Goal: Information Seeking & Learning: Learn about a topic

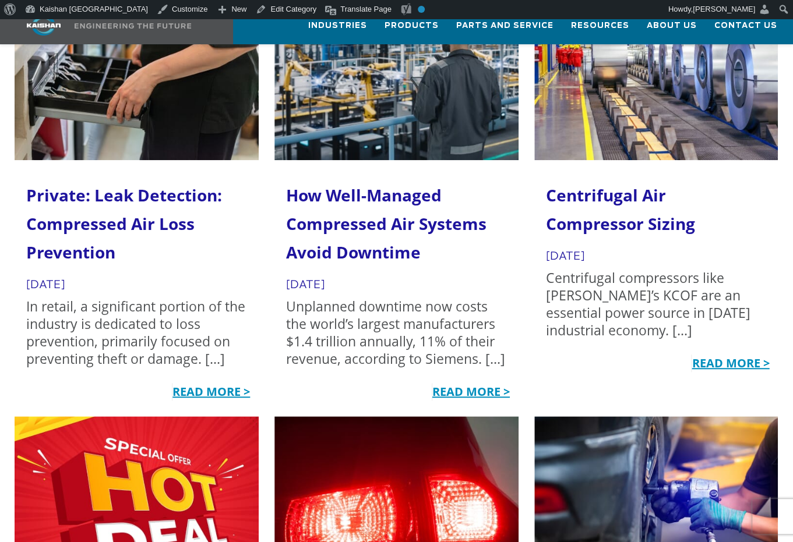
scroll to position [194, 0]
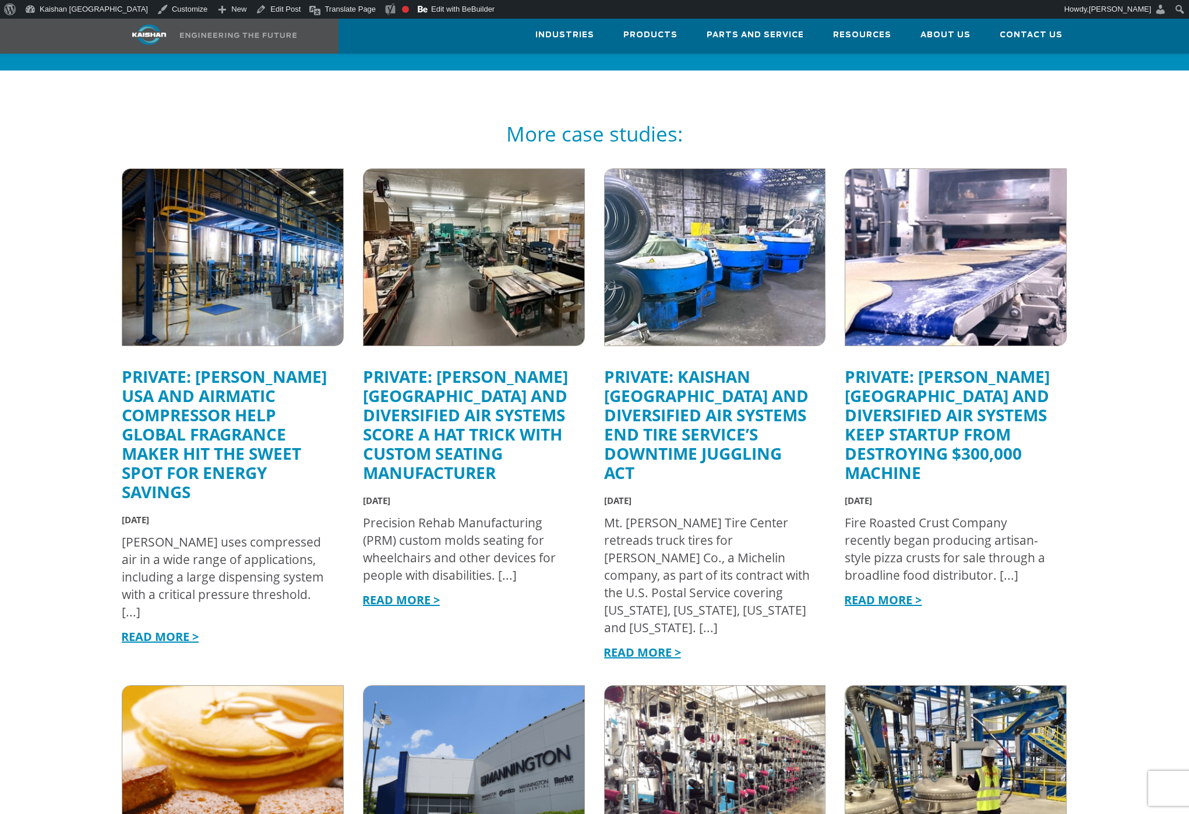
scroll to position [2098, 0]
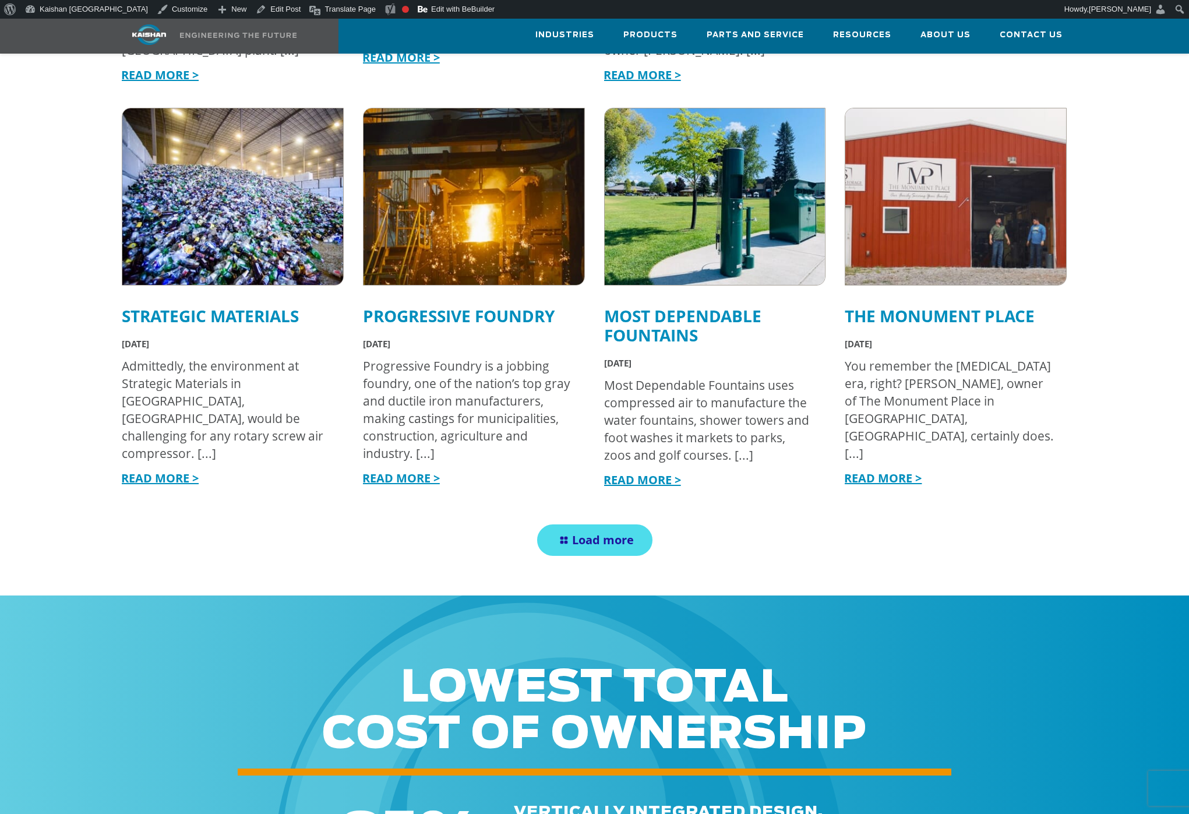
scroll to position [2273, 0]
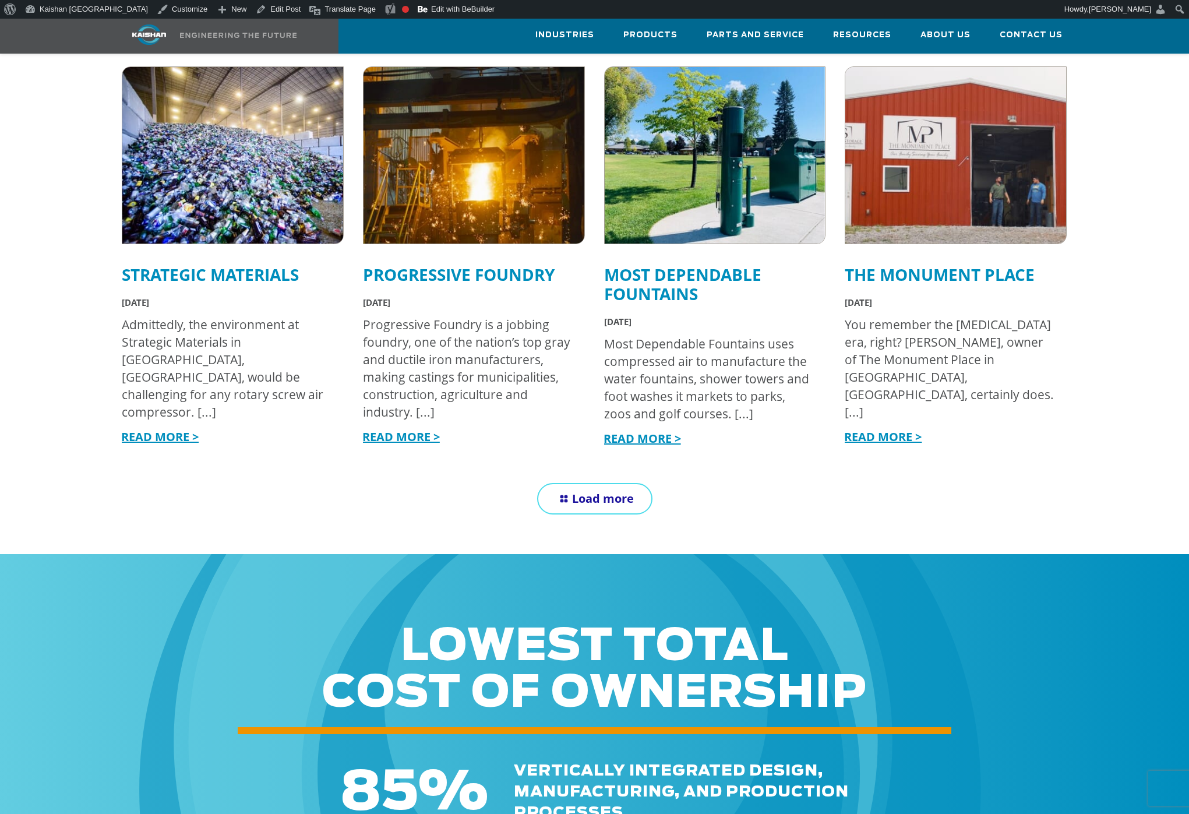
click at [605, 491] on span "Load more" at bounding box center [603, 499] width 62 height 16
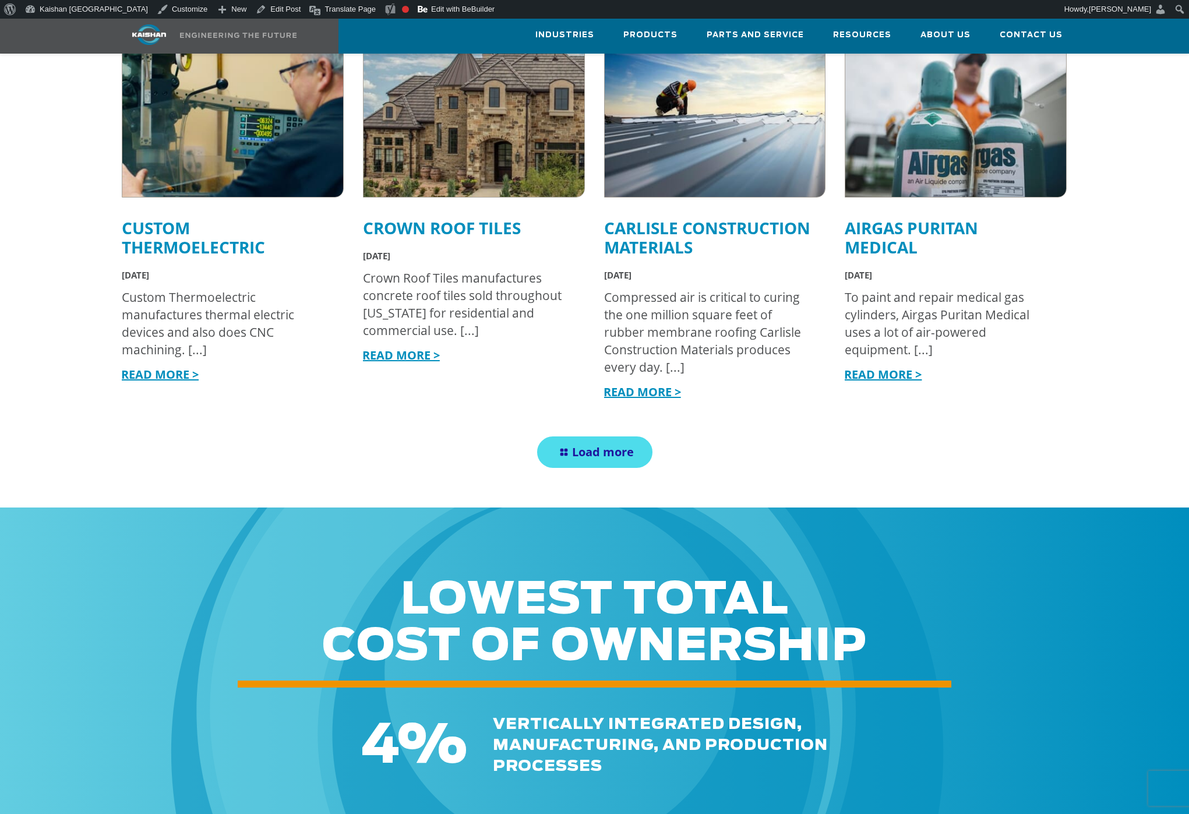
scroll to position [3263, 0]
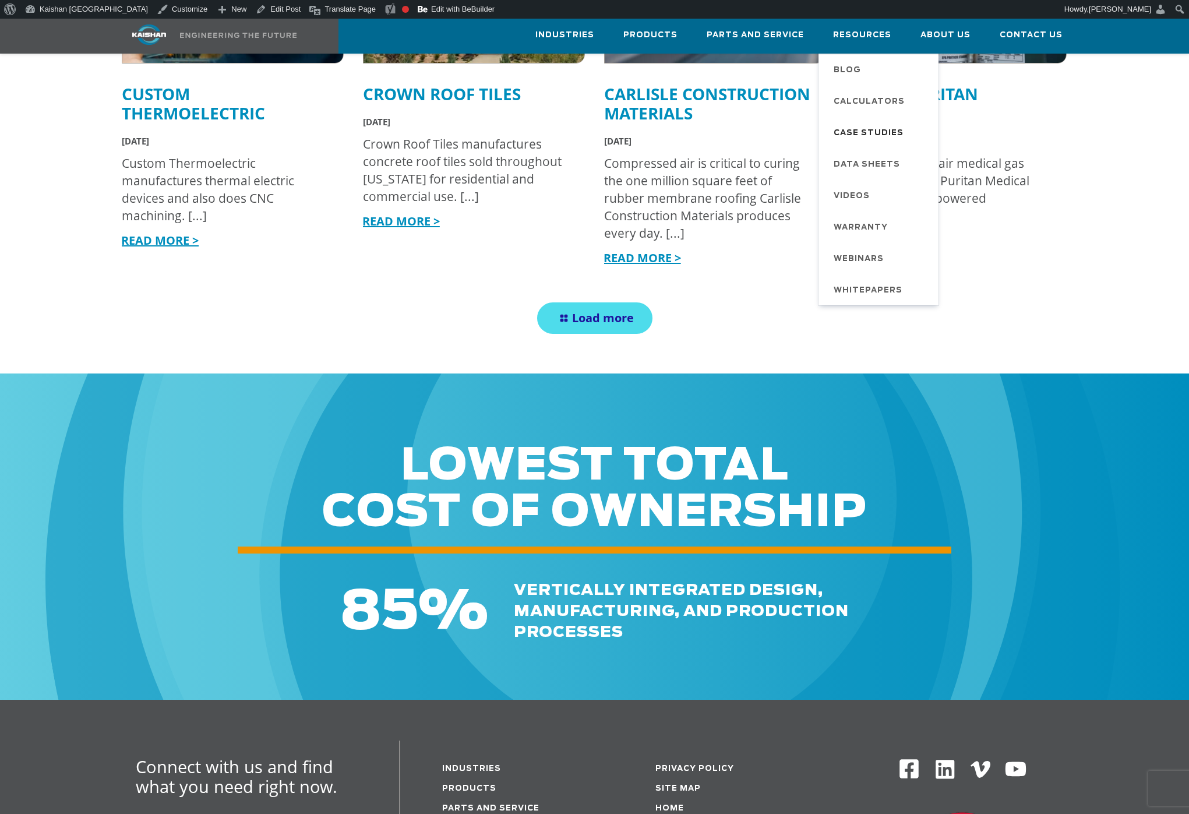
click at [875, 133] on span "Case Studies" at bounding box center [869, 134] width 70 height 20
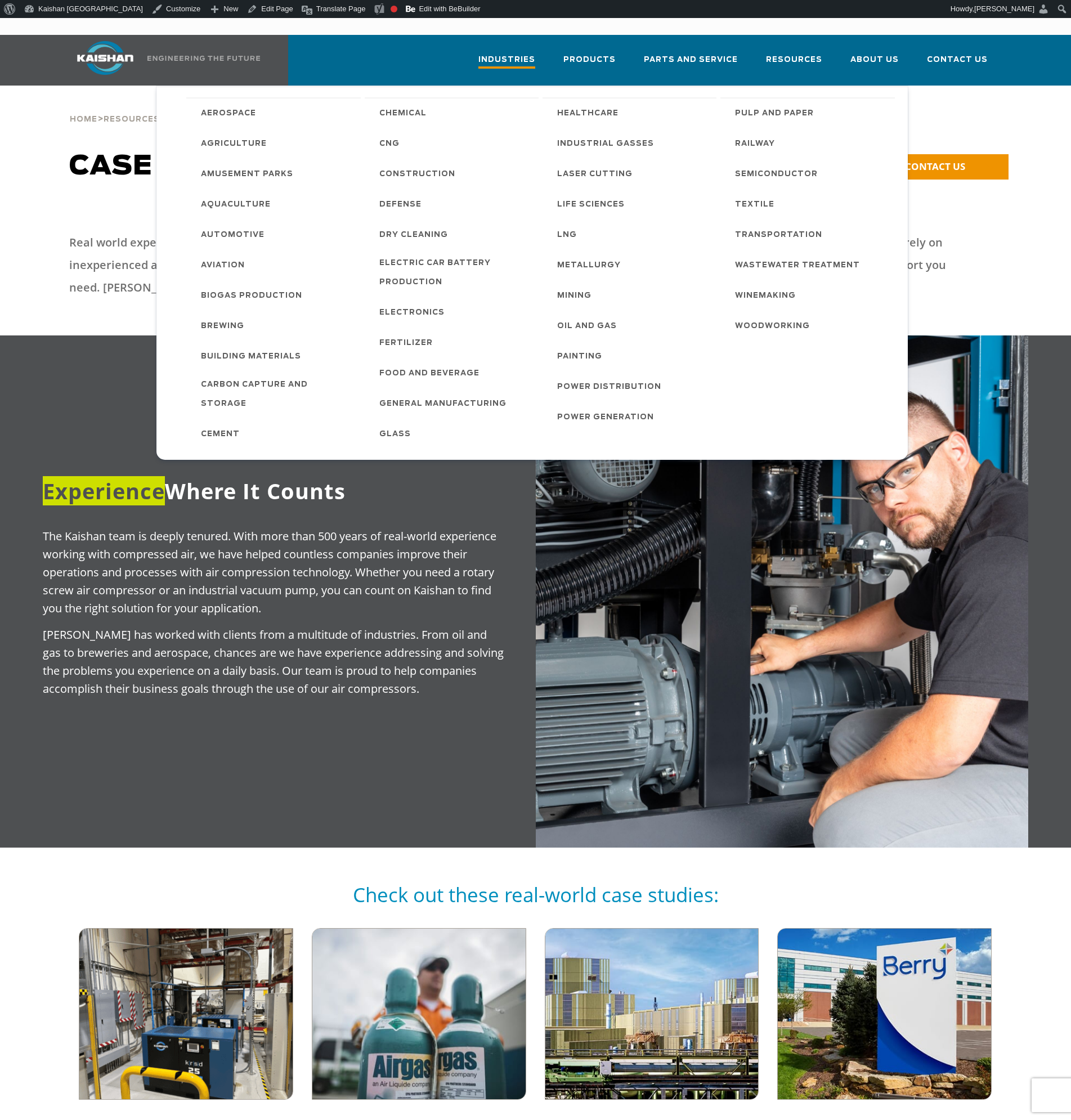
click at [529, 53] on span "Industries" at bounding box center [506, 61] width 57 height 15
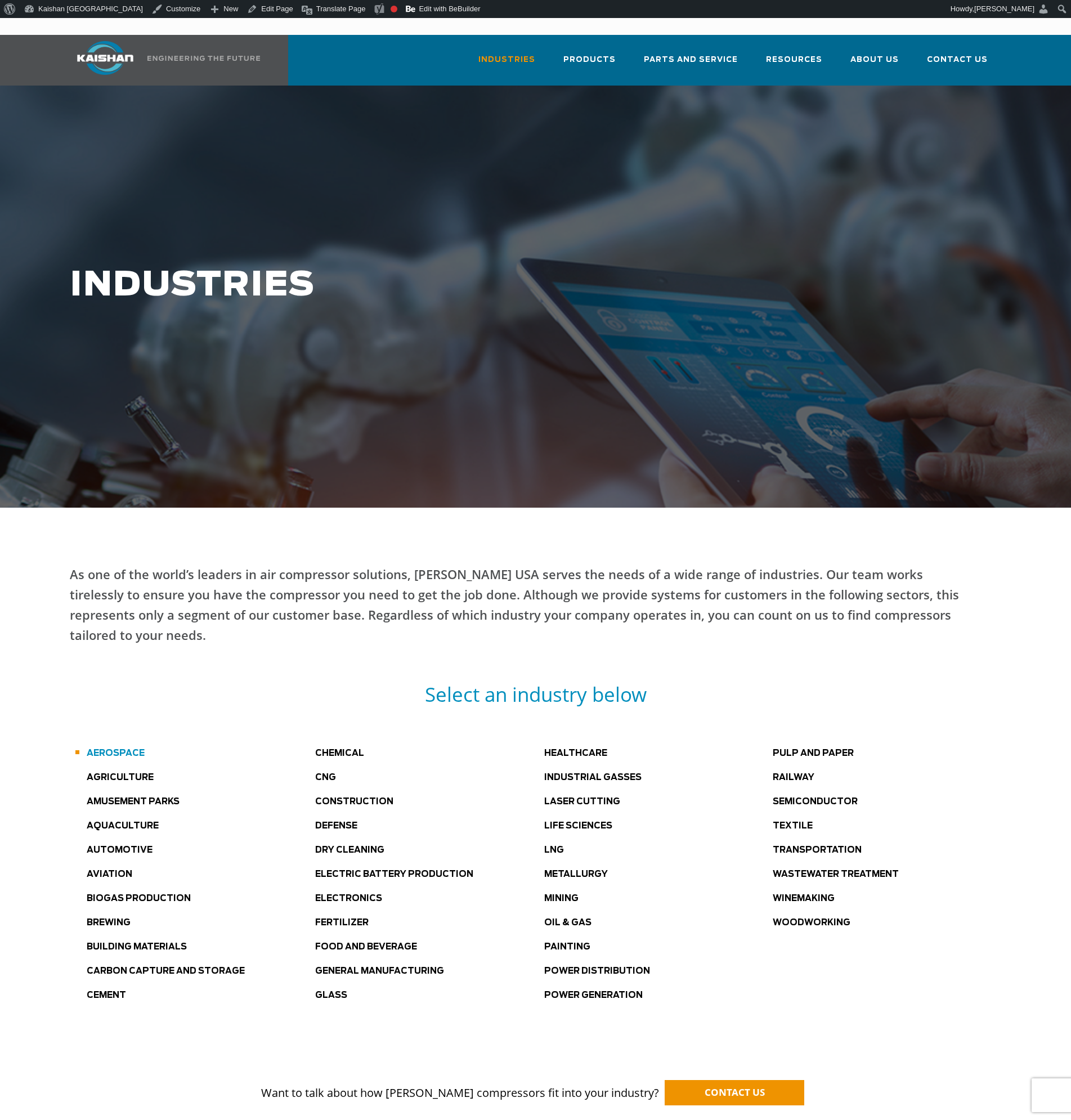
click at [120, 749] on link "Aerospace" at bounding box center [116, 753] width 58 height 9
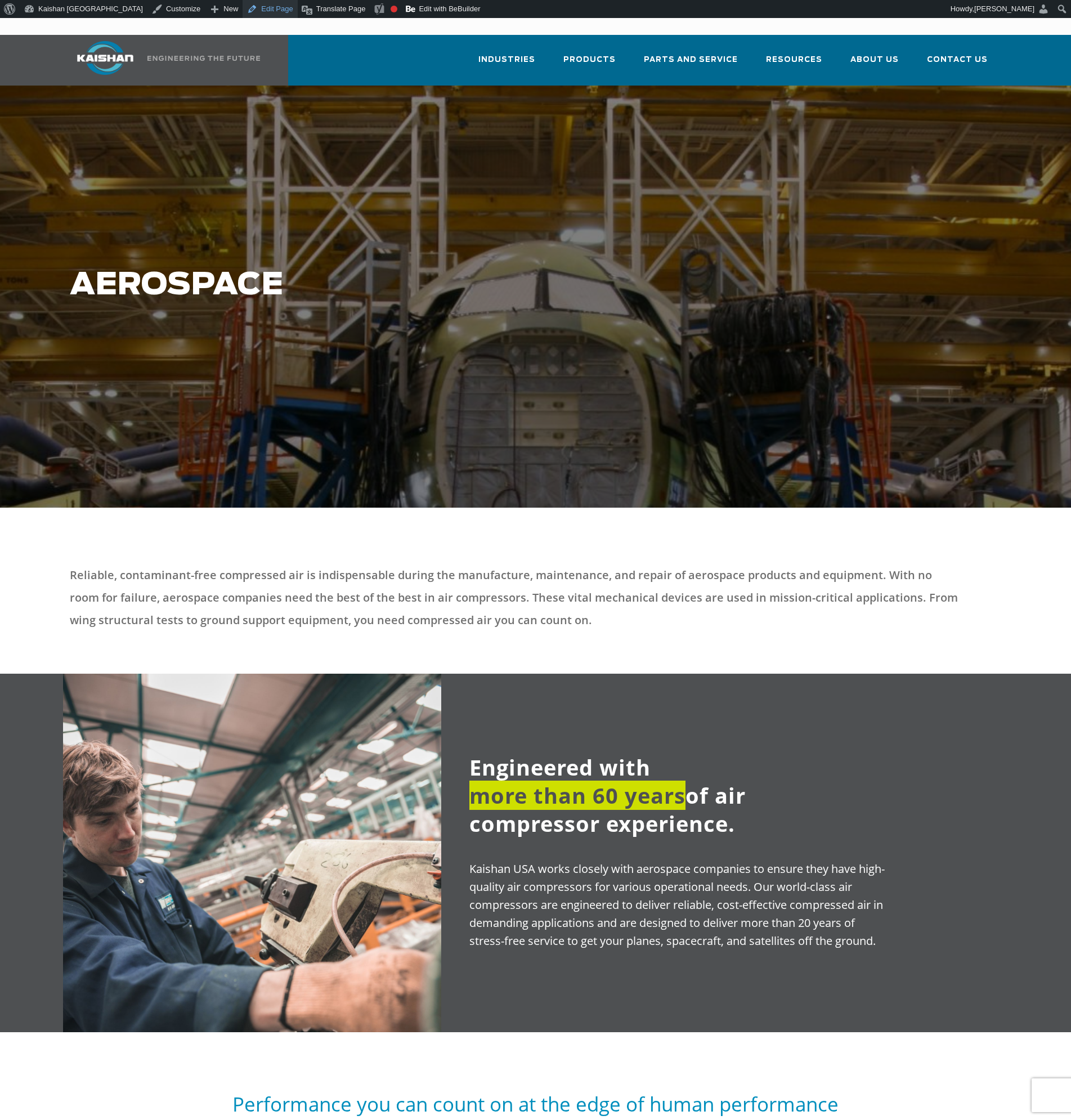
click at [242, 12] on link "Edit Page" at bounding box center [269, 9] width 55 height 18
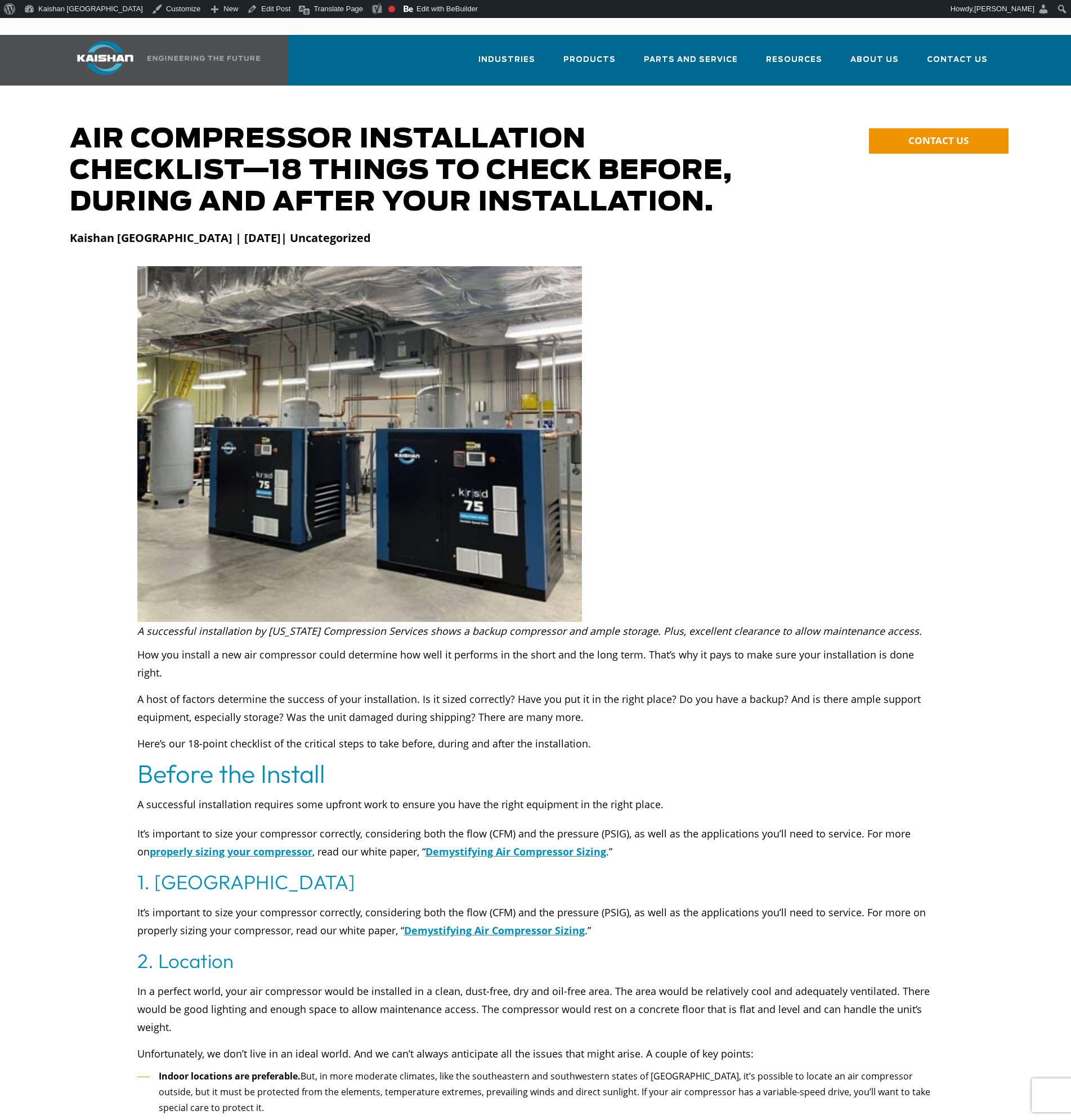
click at [738, 344] on div at bounding box center [535, 444] width 945 height 355
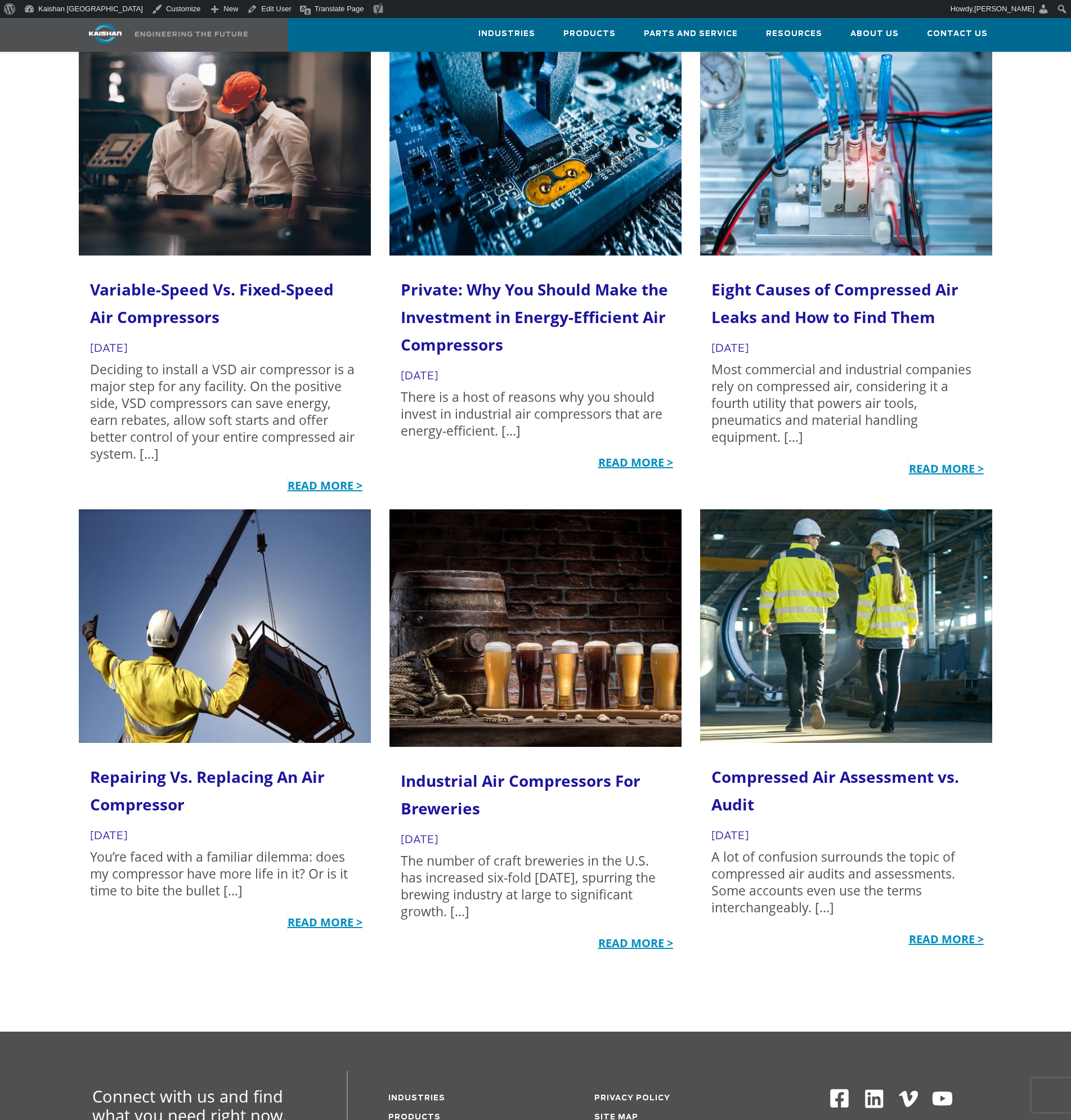
scroll to position [3752, 0]
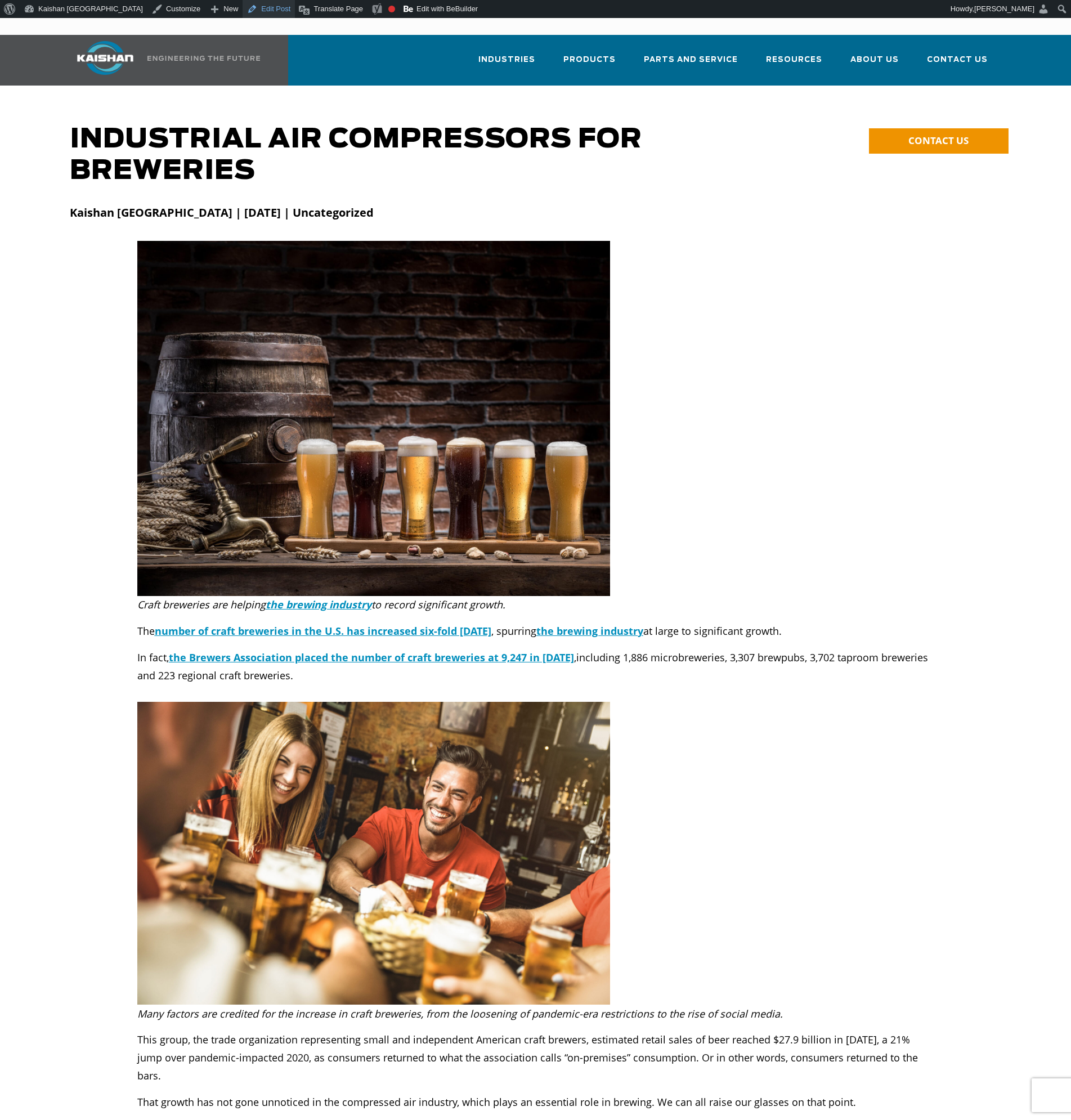
click at [242, 14] on link "Edit Post" at bounding box center [268, 9] width 52 height 18
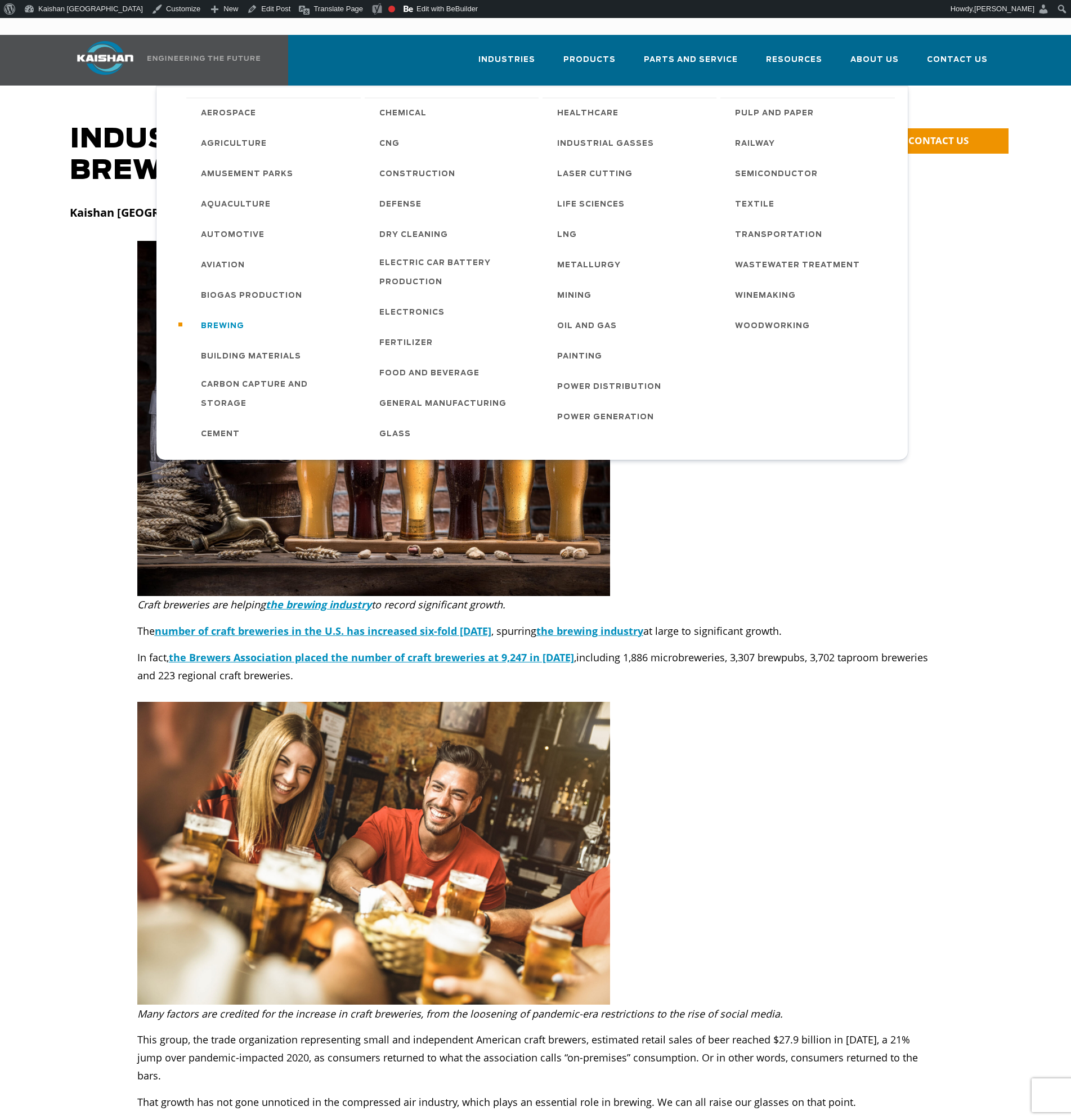
click at [229, 317] on span "Brewing" at bounding box center [222, 326] width 43 height 19
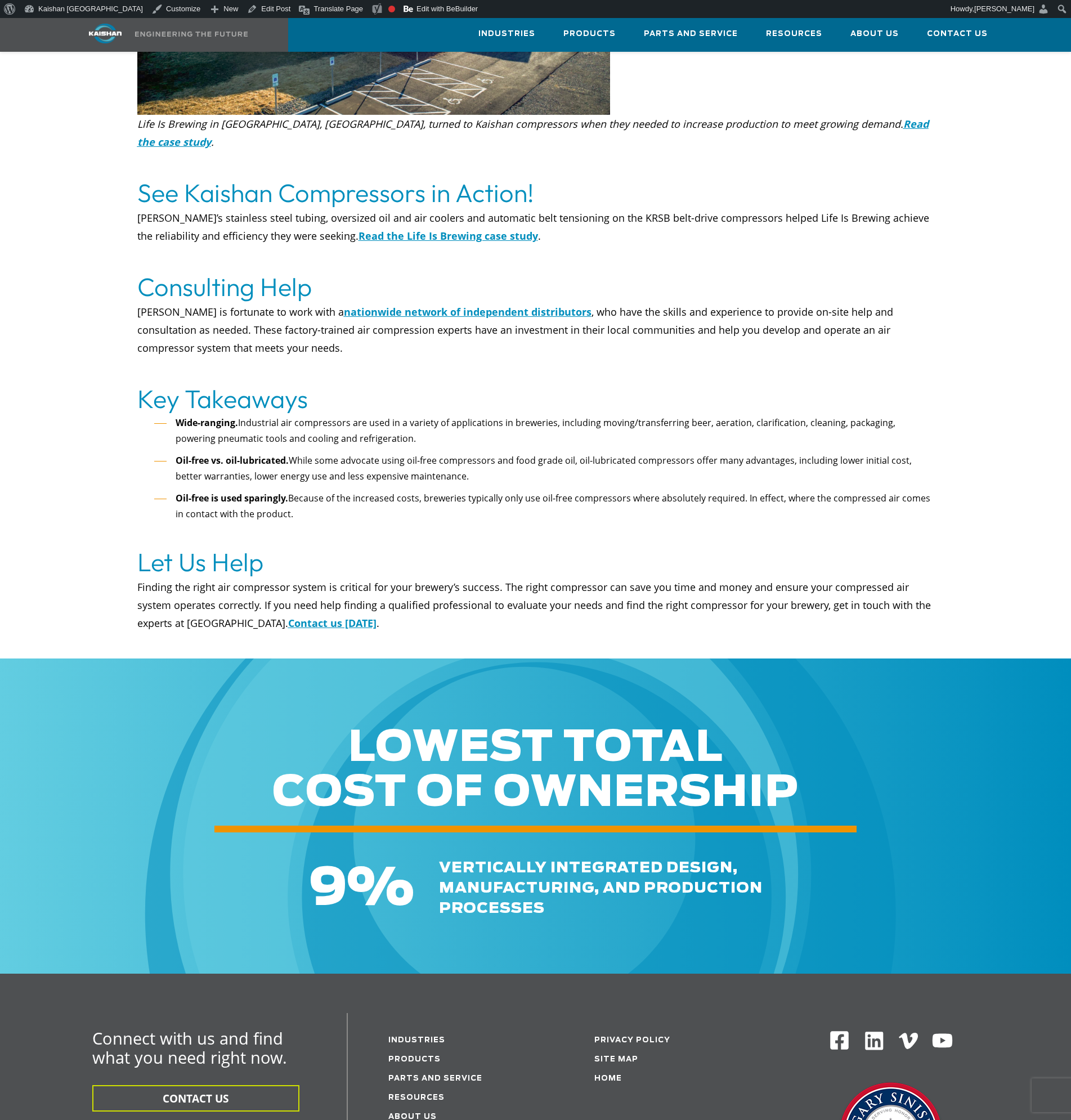
scroll to position [4163, 0]
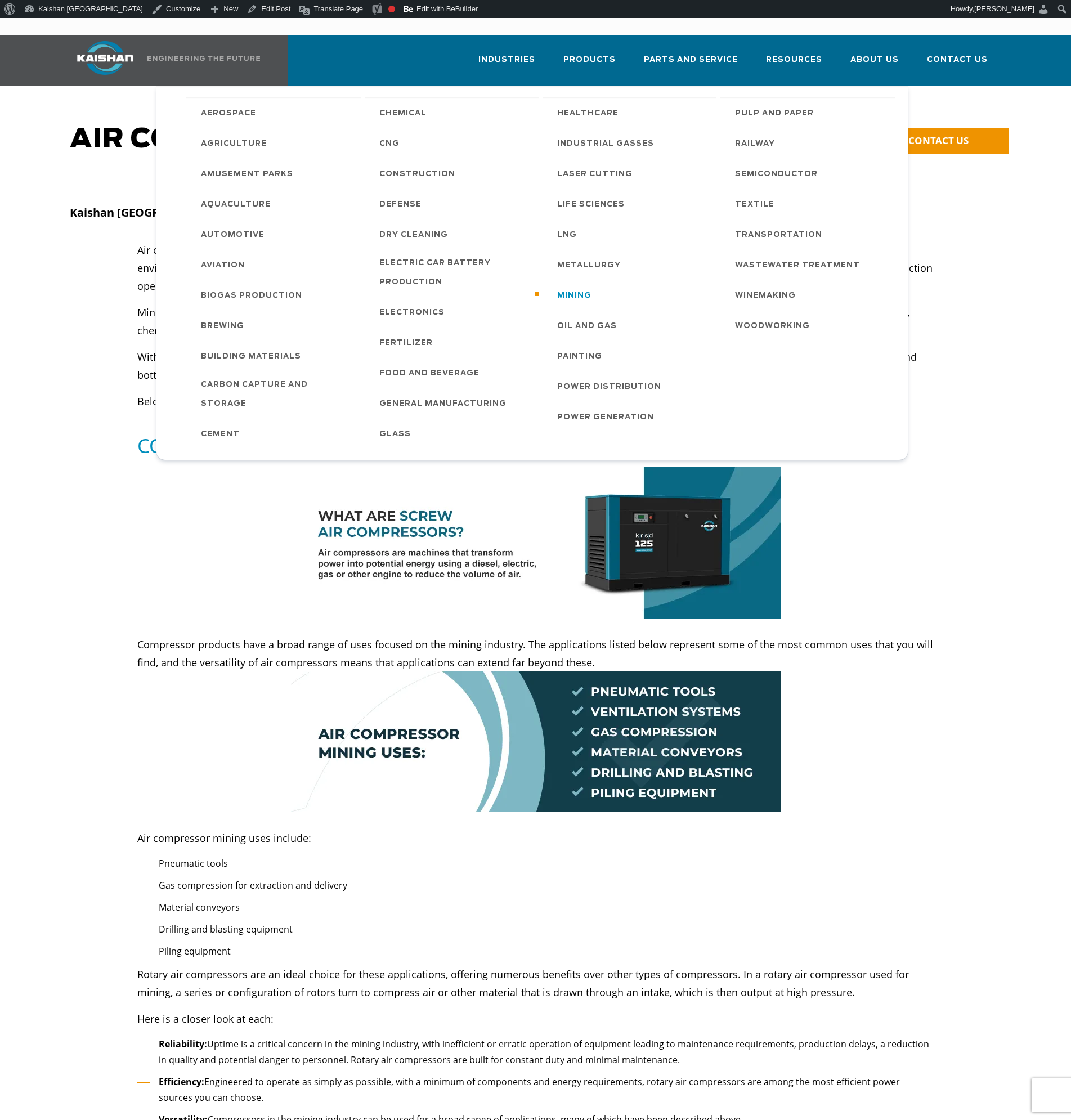
click at [579, 287] on span "Mining" at bounding box center [575, 296] width 35 height 19
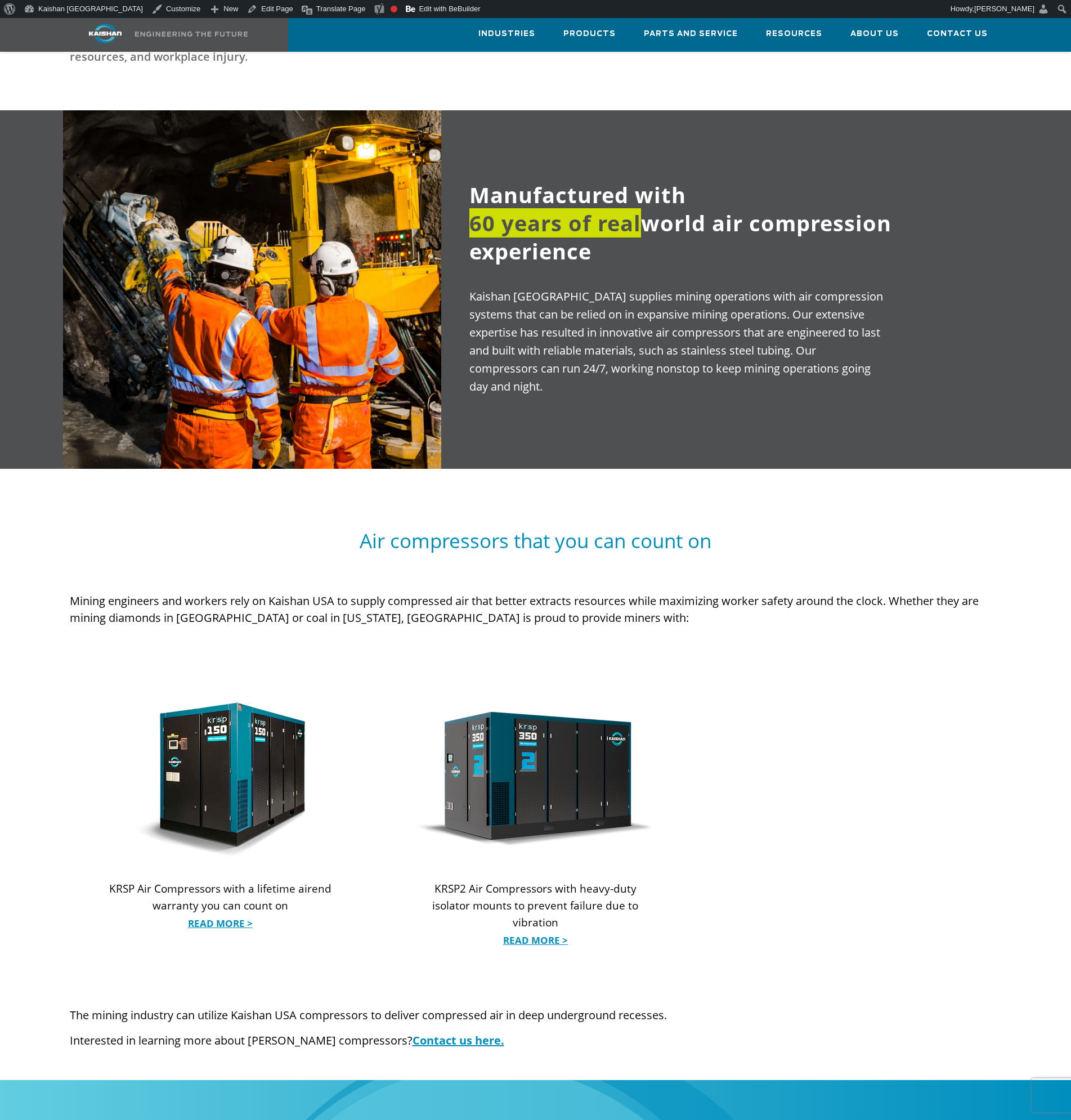
scroll to position [563, 0]
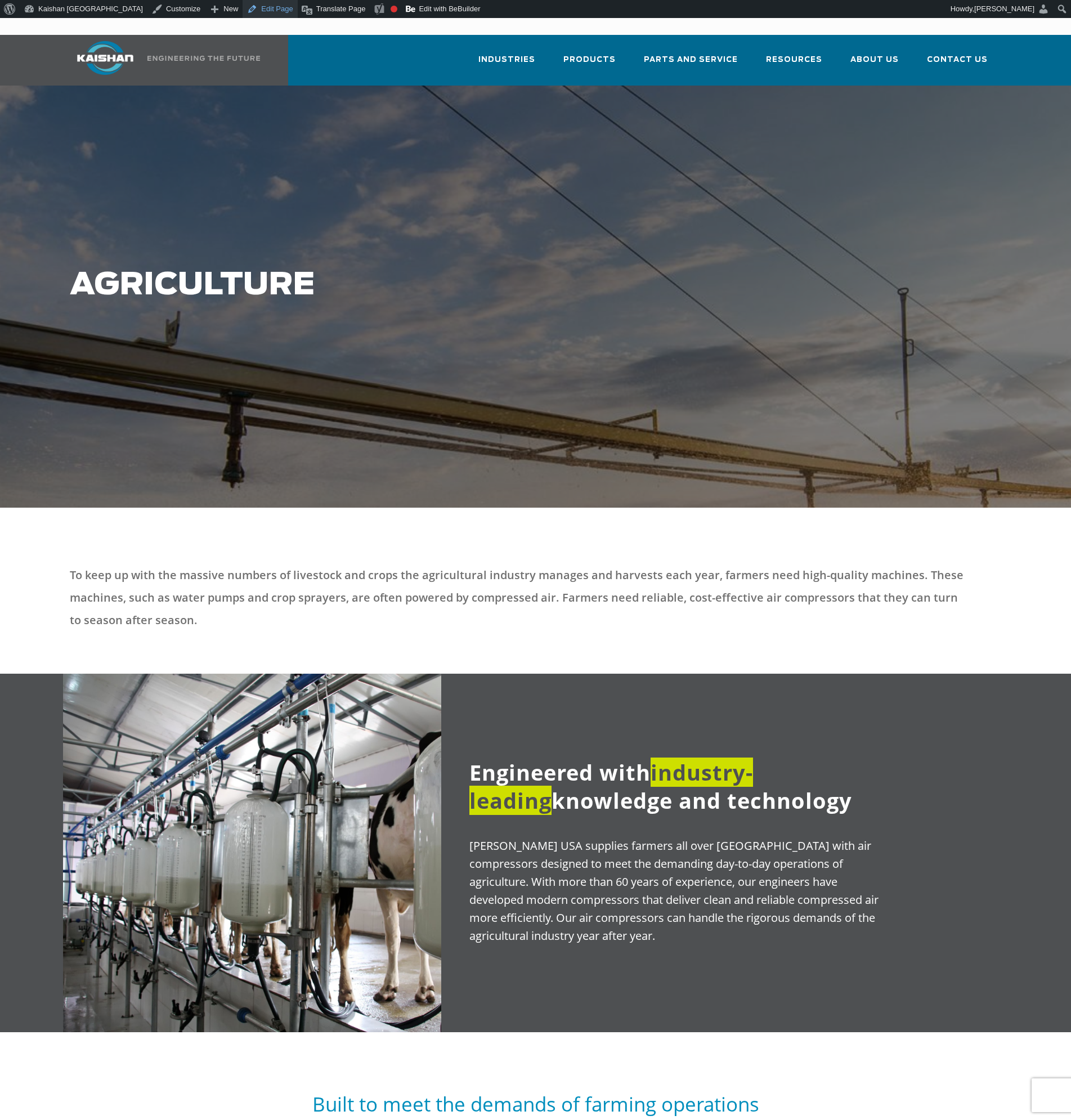
click at [242, 10] on link "Edit Page" at bounding box center [269, 9] width 55 height 18
click at [242, 9] on link "Edit Page" at bounding box center [269, 9] width 55 height 18
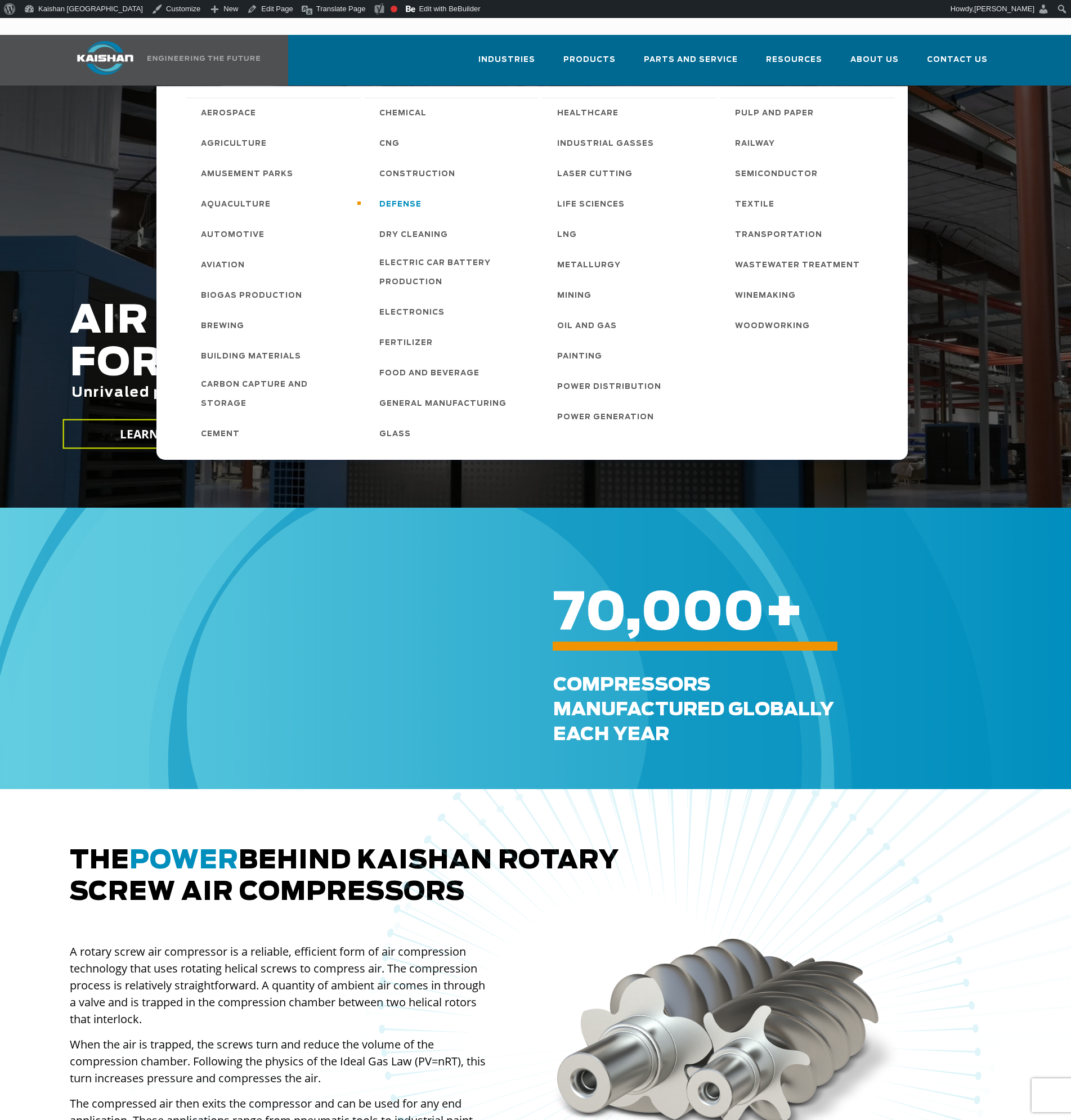
click at [394, 195] on span "Defense" at bounding box center [401, 205] width 42 height 19
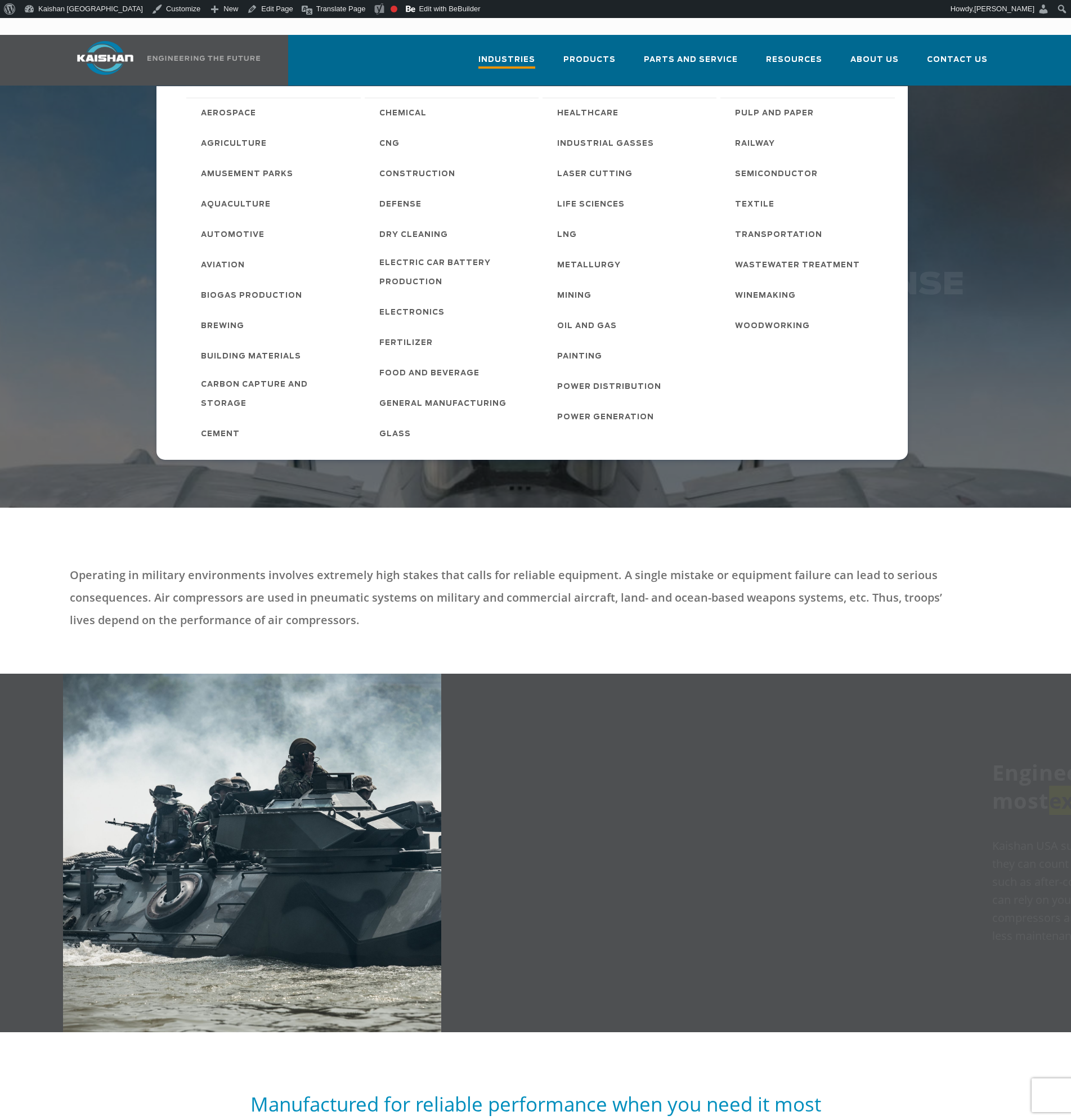
click at [506, 53] on span "Industries" at bounding box center [506, 61] width 57 height 15
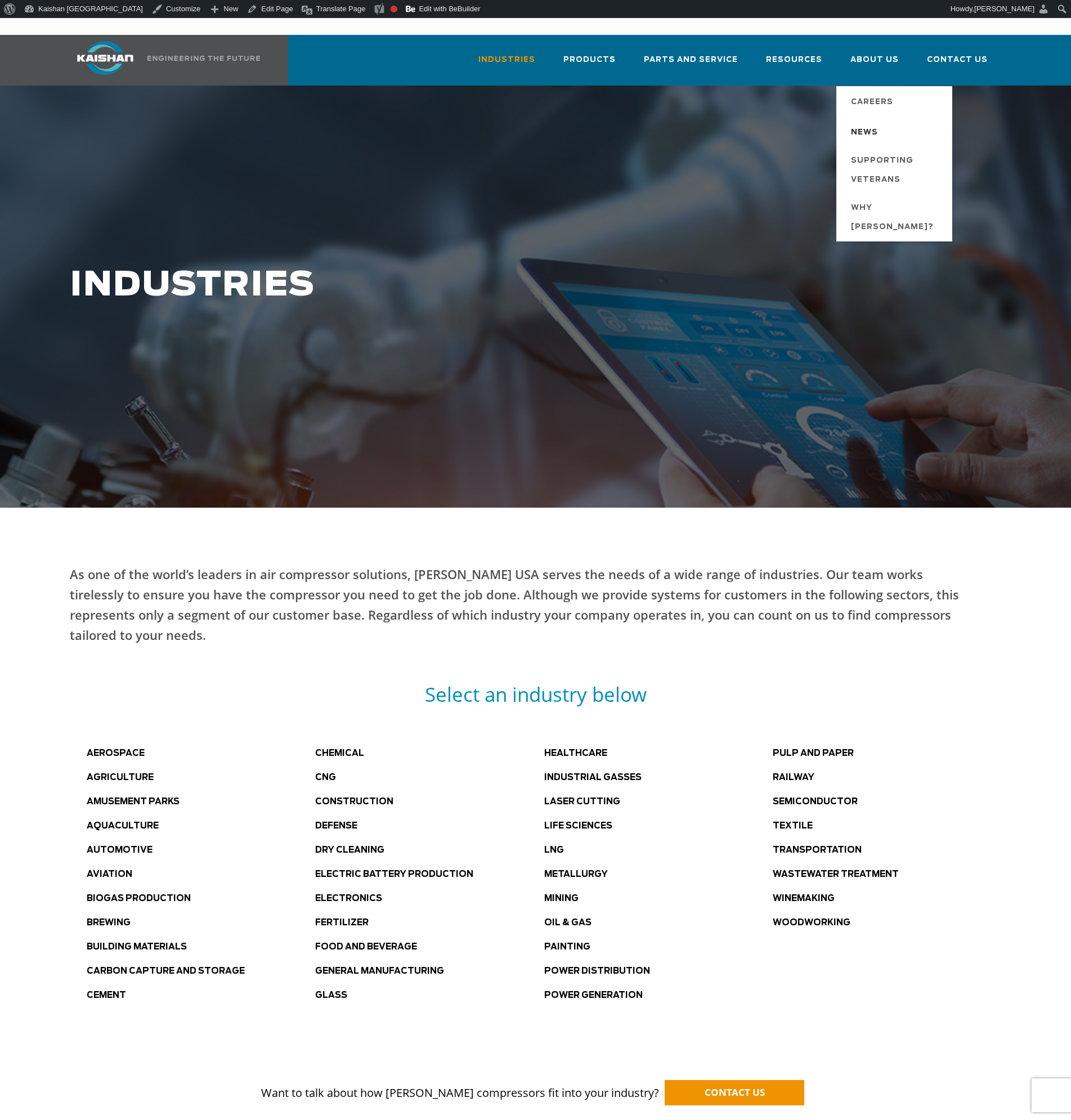
click at [875, 124] on span "News" at bounding box center [864, 133] width 27 height 19
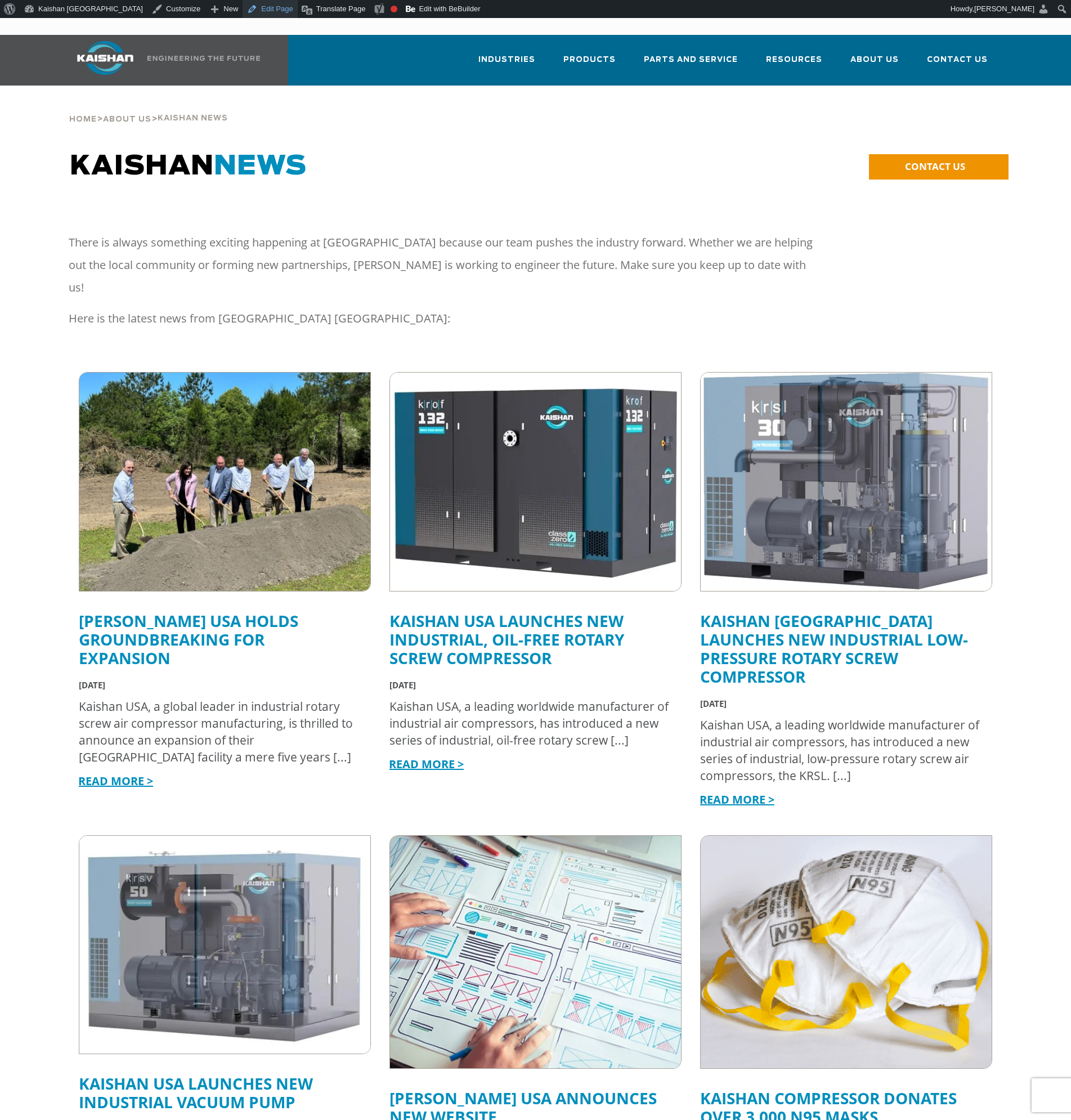
click at [242, 8] on link "Edit Page" at bounding box center [269, 9] width 55 height 18
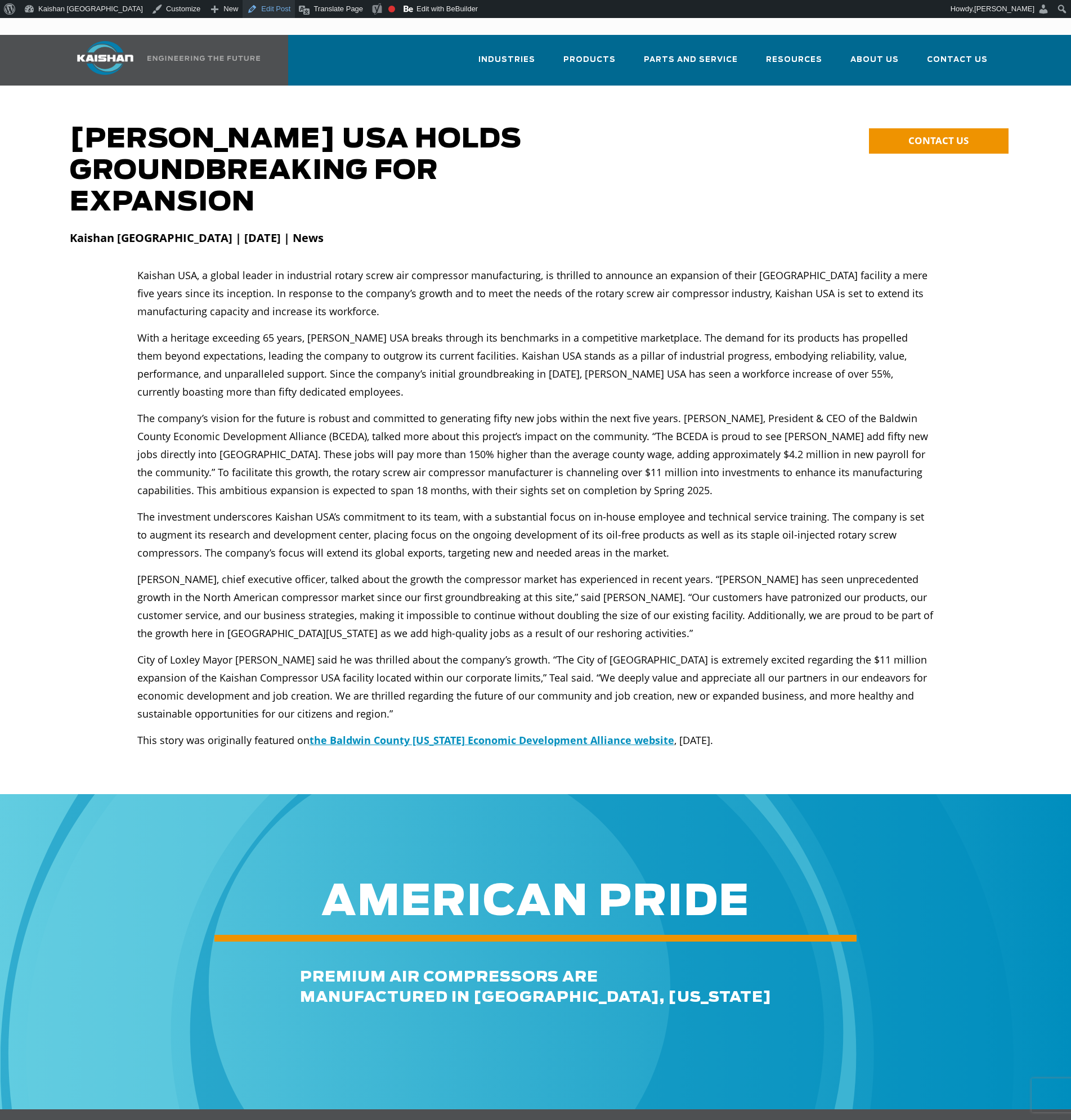
click at [242, 12] on link "Edit Post" at bounding box center [268, 9] width 52 height 18
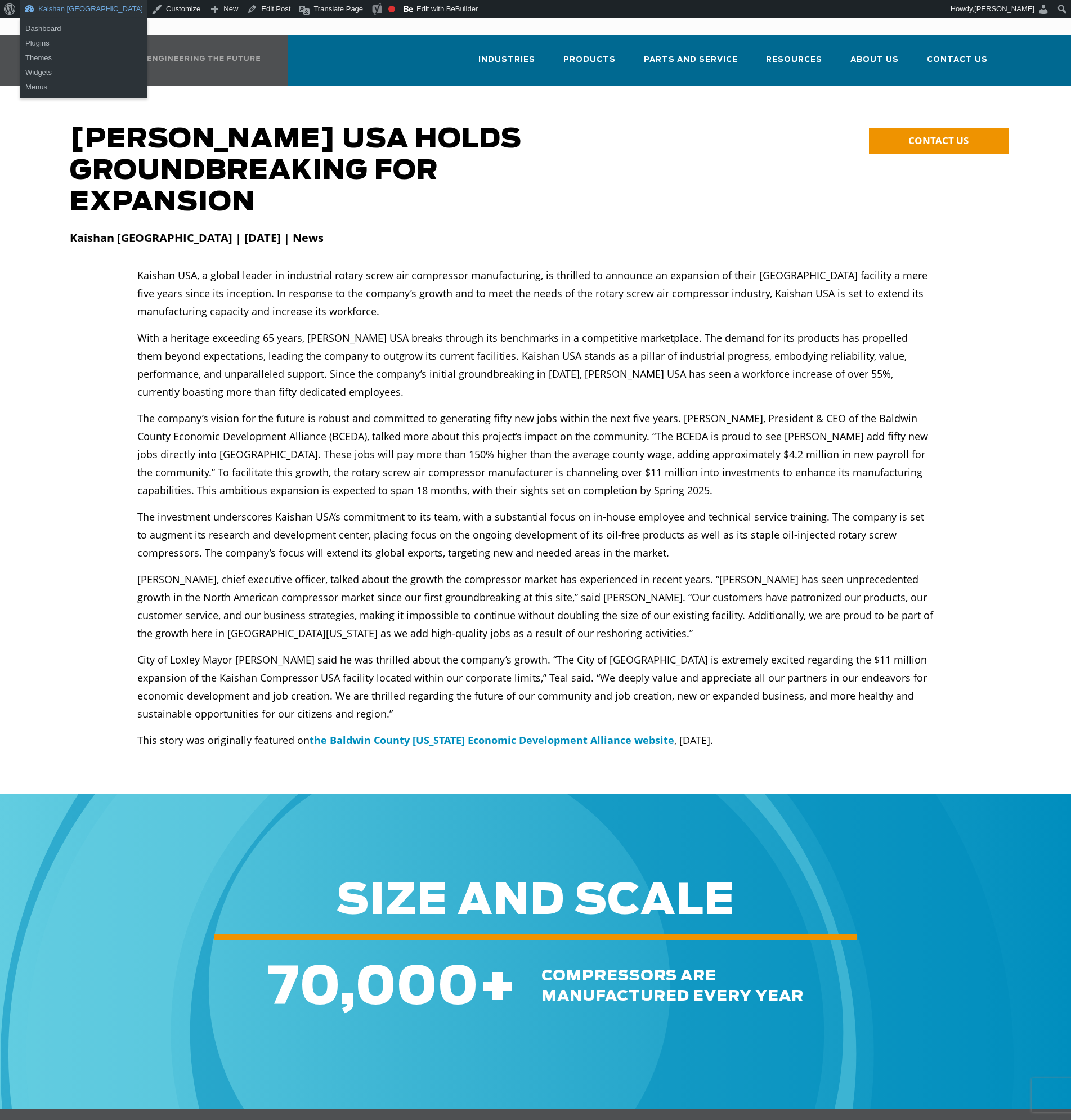
click at [61, 12] on link "Kaishan [GEOGRAPHIC_DATA]" at bounding box center [83, 9] width 127 height 18
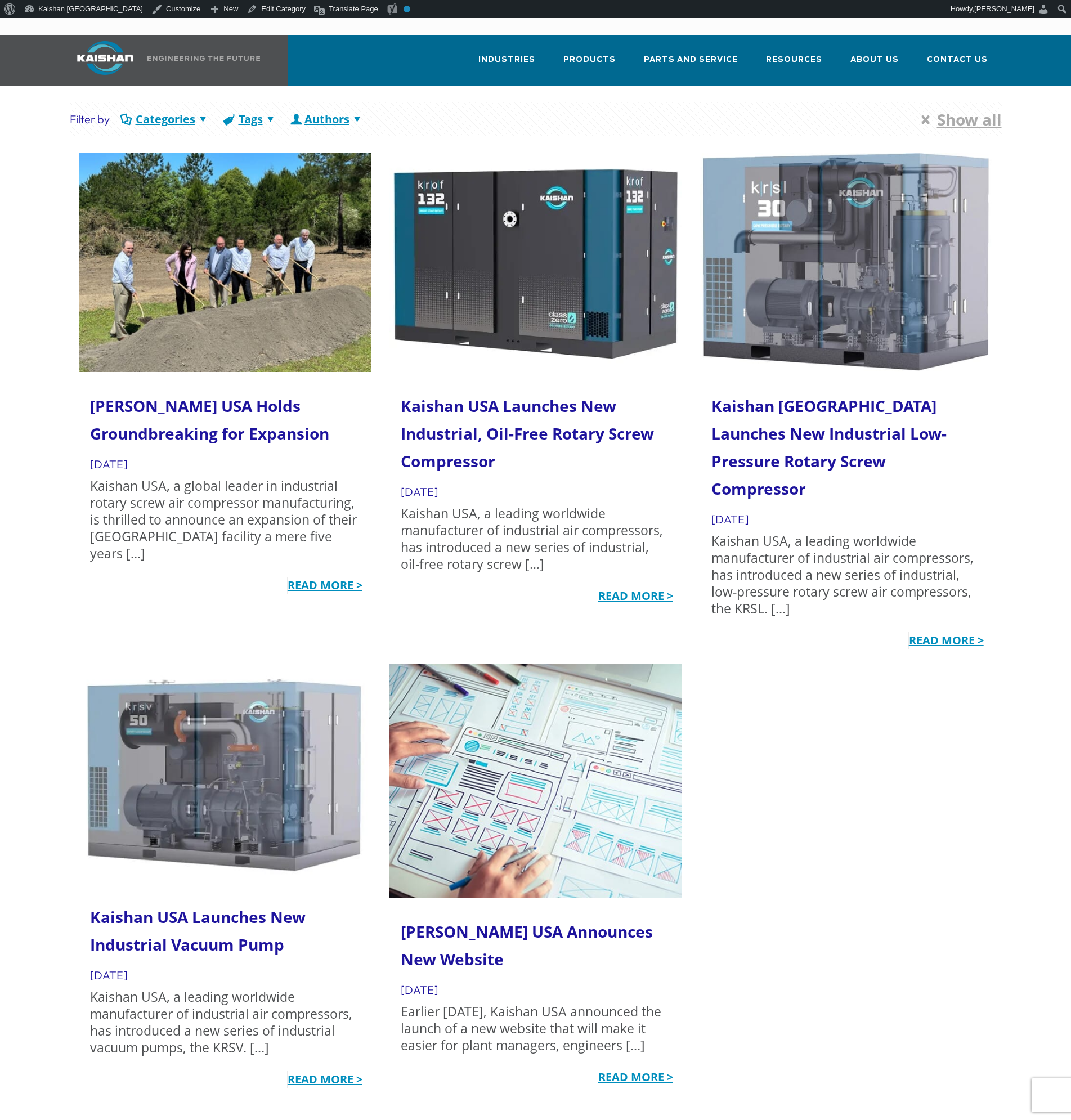
click at [161, 416] on link "[PERSON_NAME] USA Holds Groundbreaking for Expansion" at bounding box center [210, 419] width 240 height 49
